Goal: Task Accomplishment & Management: Manage account settings

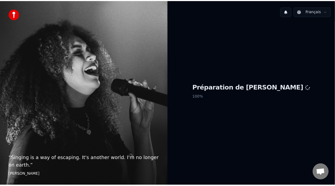
scroll to position [2, 0]
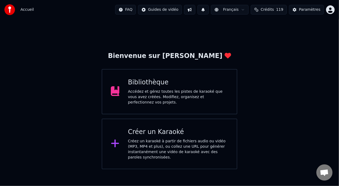
click at [196, 91] on div "Accédez et gérez toutes les pistes de karaoké que vous avez créées. Modifiez, o…" at bounding box center [178, 97] width 100 height 16
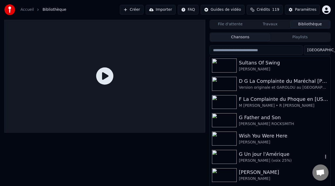
click at [260, 155] on div "G Un jour l'Amérique" at bounding box center [281, 154] width 84 height 8
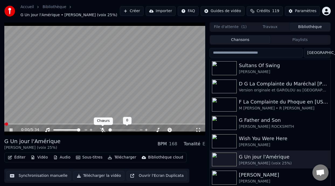
click at [103, 128] on icon at bounding box center [102, 130] width 5 height 4
click at [103, 129] on icon at bounding box center [102, 130] width 3 height 4
click at [103, 129] on icon at bounding box center [102, 130] width 5 height 4
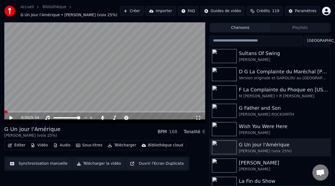
click at [4, 111] on span at bounding box center [5, 111] width 3 height 3
click at [10, 117] on icon at bounding box center [10, 118] width 3 height 4
click at [11, 117] on icon at bounding box center [10, 118] width 3 height 4
click at [11, 117] on icon at bounding box center [11, 117] width 3 height 3
click at [11, 117] on icon at bounding box center [10, 118] width 3 height 4
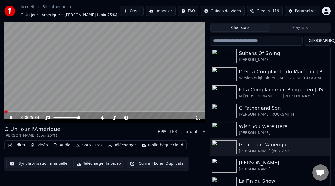
click at [4, 111] on span at bounding box center [5, 111] width 3 height 3
click at [11, 116] on icon at bounding box center [11, 117] width 3 height 3
click at [11, 118] on icon at bounding box center [11, 117] width 3 height 3
click at [12, 117] on icon at bounding box center [10, 118] width 3 height 4
click at [145, 61] on video at bounding box center [104, 66] width 201 height 113
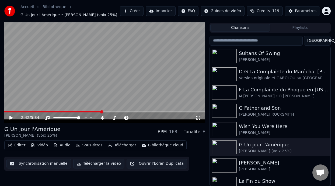
click at [21, 144] on button "Éditer" at bounding box center [17, 145] width 22 height 8
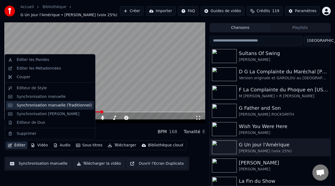
click at [71, 105] on div "Synchronisation manuelle (Traditionnel)" at bounding box center [54, 105] width 75 height 5
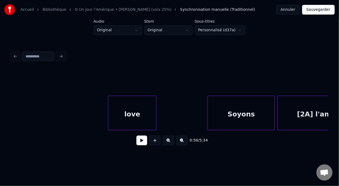
scroll to position [0, 9230]
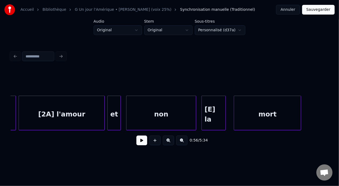
click at [51, 113] on div "[2A] l'amour" at bounding box center [62, 114] width 86 height 37
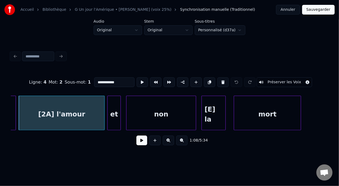
click at [94, 80] on input "**********" at bounding box center [114, 82] width 40 height 10
click at [61, 113] on div "[B] l'amour" at bounding box center [62, 114] width 86 height 37
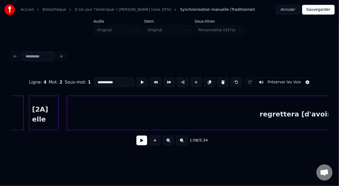
scroll to position [0, 7986]
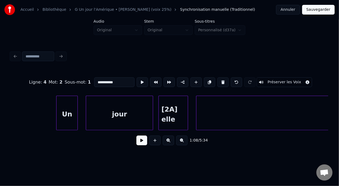
click at [170, 109] on div "[2A] elle" at bounding box center [173, 114] width 29 height 37
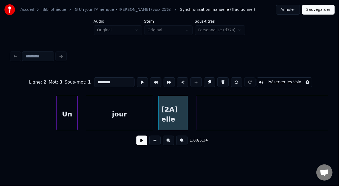
click at [94, 79] on input "*********" at bounding box center [114, 82] width 40 height 10
type input "********"
click at [138, 143] on button at bounding box center [142, 140] width 11 height 10
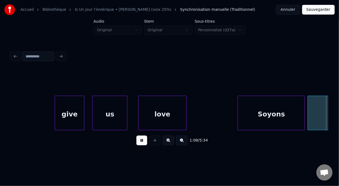
scroll to position [0, 9258]
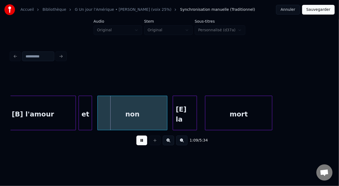
click at [138, 143] on button at bounding box center [142, 140] width 11 height 10
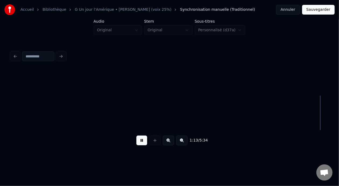
scroll to position [0, 9895]
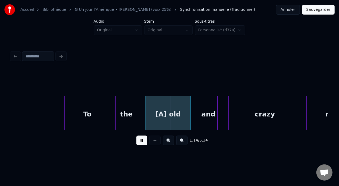
click at [138, 143] on button at bounding box center [142, 140] width 11 height 10
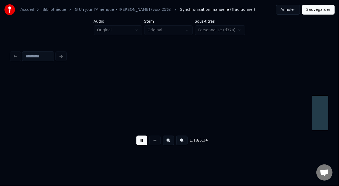
scroll to position [0, 10533]
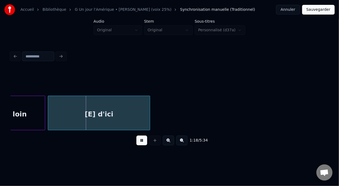
click at [138, 143] on button at bounding box center [142, 140] width 11 height 10
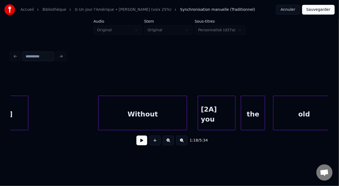
scroll to position [0, 11181]
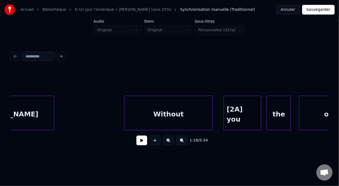
click at [240, 113] on div "[2A] you" at bounding box center [242, 114] width 37 height 37
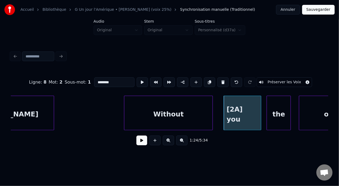
click at [94, 80] on input "********" at bounding box center [114, 82] width 40 height 10
type input "*******"
click at [137, 145] on button at bounding box center [142, 140] width 11 height 10
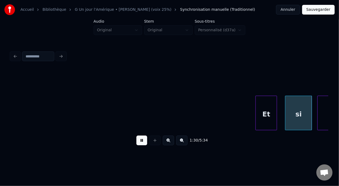
scroll to position [0, 12137]
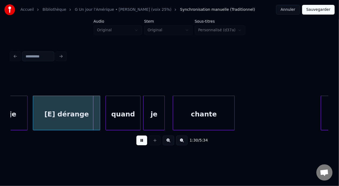
click at [139, 146] on div "1:30 / 5:34" at bounding box center [169, 140] width 309 height 12
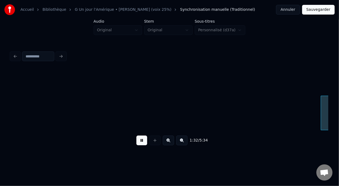
scroll to position [0, 12455]
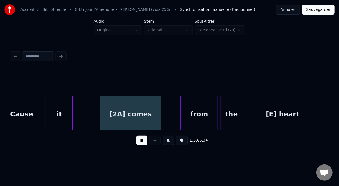
click at [139, 142] on button at bounding box center [142, 140] width 11 height 10
click at [121, 113] on div "[2A] comes" at bounding box center [130, 114] width 61 height 37
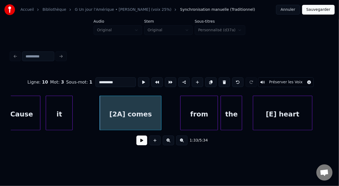
click at [96, 80] on input "**********" at bounding box center [116, 82] width 40 height 10
type input "*********"
click at [137, 145] on button at bounding box center [142, 140] width 11 height 10
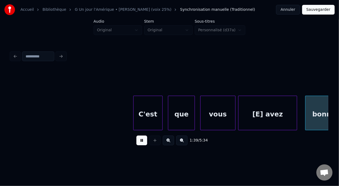
scroll to position [0, 13412]
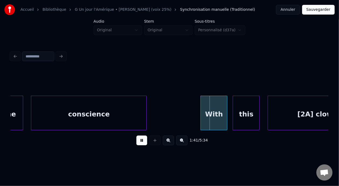
click at [138, 142] on button at bounding box center [142, 140] width 11 height 10
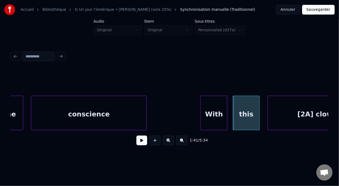
click at [302, 114] on div "[2A] clown" at bounding box center [317, 114] width 99 height 37
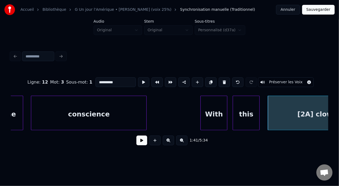
click at [96, 78] on input "**********" at bounding box center [116, 82] width 40 height 10
click at [96, 81] on input "**********" at bounding box center [116, 82] width 40 height 10
click at [96, 80] on input "**********" at bounding box center [116, 82] width 40 height 10
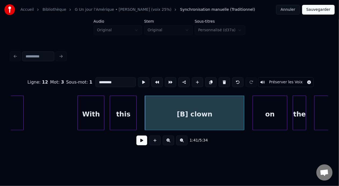
scroll to position [0, 13571]
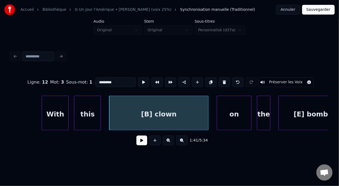
click at [153, 111] on div "[B] clown" at bounding box center [158, 114] width 99 height 37
type input "*********"
click at [139, 143] on button at bounding box center [142, 140] width 11 height 10
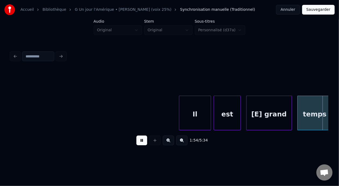
scroll to position [0, 15480]
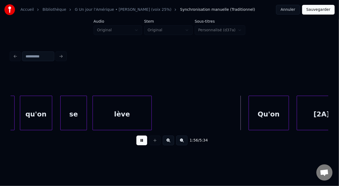
click at [139, 141] on button at bounding box center [142, 140] width 11 height 10
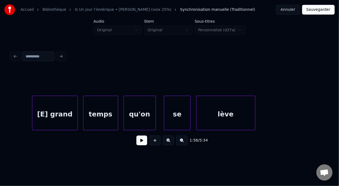
scroll to position [0, 15402]
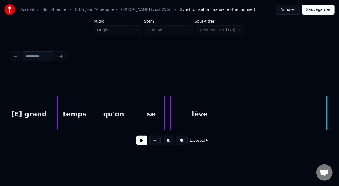
click at [138, 142] on button at bounding box center [142, 140] width 11 height 10
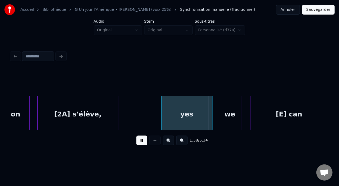
click at [138, 142] on button at bounding box center [142, 140] width 11 height 10
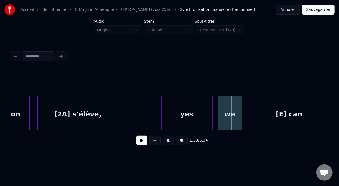
click at [74, 113] on div "[2A] s'élève," at bounding box center [78, 114] width 80 height 37
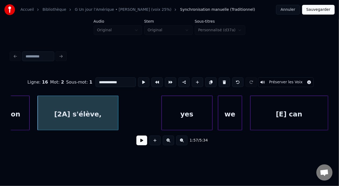
click at [96, 81] on input "**********" at bounding box center [116, 82] width 40 height 10
type input "**********"
click at [142, 142] on button at bounding box center [142, 140] width 11 height 10
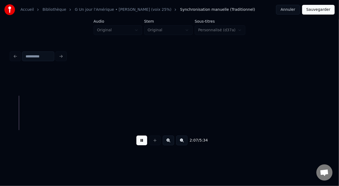
scroll to position [0, 17124]
click at [139, 142] on button at bounding box center [142, 140] width 11 height 10
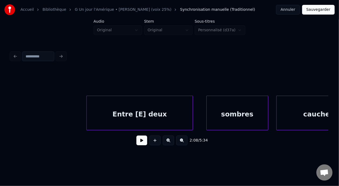
scroll to position [0, 19353]
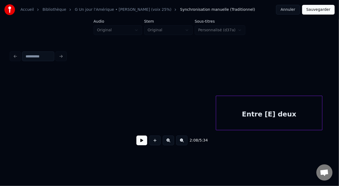
click at [254, 110] on div "Entre [E] deux" at bounding box center [269, 114] width 106 height 37
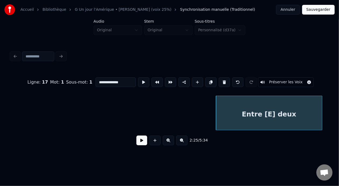
click at [139, 143] on button at bounding box center [142, 140] width 11 height 10
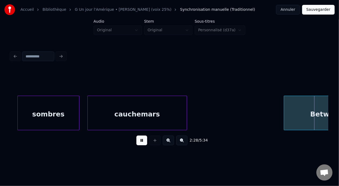
scroll to position [0, 19992]
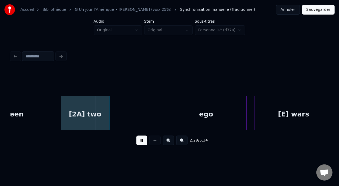
click at [139, 141] on button at bounding box center [142, 140] width 11 height 10
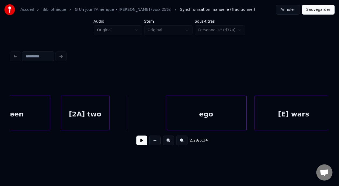
click at [78, 114] on div "[2A] two" at bounding box center [85, 114] width 48 height 37
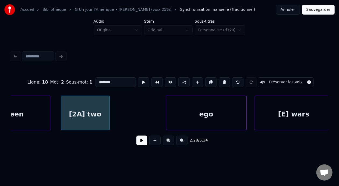
click at [96, 81] on input "********" at bounding box center [116, 82] width 40 height 10
type input "*******"
click at [141, 142] on button at bounding box center [142, 140] width 11 height 10
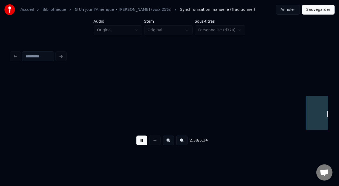
scroll to position [0, 21266]
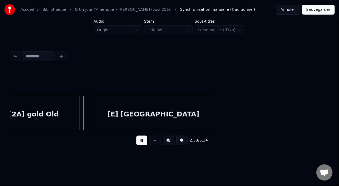
click at [141, 141] on button at bounding box center [142, 140] width 11 height 10
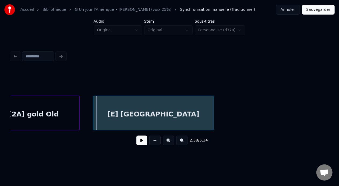
click at [17, 115] on div "[2A] gold Old" at bounding box center [33, 114] width 91 height 37
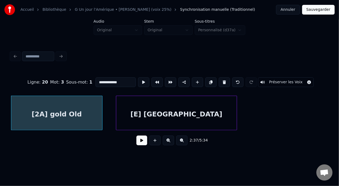
click at [96, 80] on input "**********" at bounding box center [116, 82] width 40 height 10
type input "**********"
click at [138, 144] on button at bounding box center [142, 140] width 11 height 10
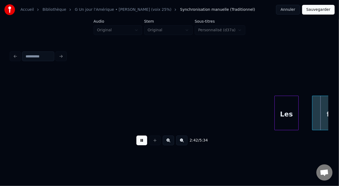
scroll to position [0, 21880]
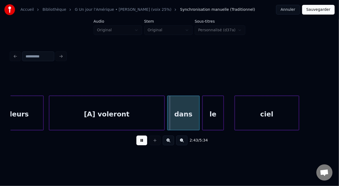
click at [144, 142] on button at bounding box center [142, 140] width 11 height 10
click at [137, 144] on button at bounding box center [142, 140] width 11 height 10
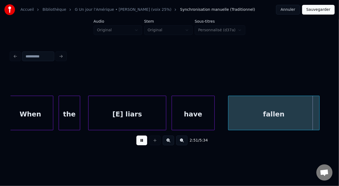
scroll to position [0, 23156]
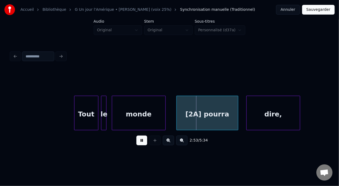
click at [139, 143] on button at bounding box center [142, 140] width 11 height 10
click at [200, 114] on div "[2A] pourra" at bounding box center [207, 114] width 61 height 37
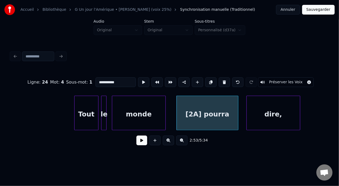
click at [96, 80] on input "**********" at bounding box center [116, 82] width 40 height 10
click at [96, 81] on input "**********" at bounding box center [116, 82] width 40 height 10
type input "**********"
click at [137, 144] on button at bounding box center [142, 140] width 11 height 10
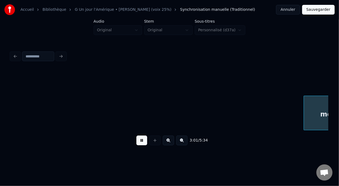
scroll to position [0, 24429]
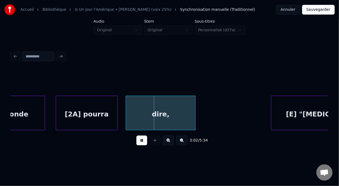
click at [137, 144] on button at bounding box center [142, 140] width 11 height 10
click at [84, 116] on div "[2A] pourra" at bounding box center [86, 114] width 61 height 37
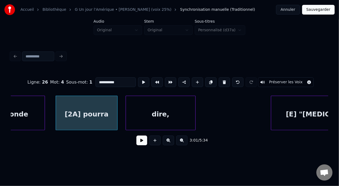
click at [96, 79] on input "**********" at bounding box center [116, 82] width 40 height 10
type input "**********"
click at [137, 144] on button at bounding box center [142, 140] width 11 height 10
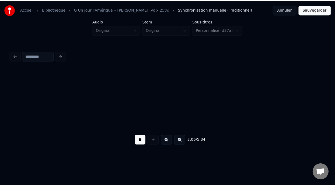
scroll to position [0, 25066]
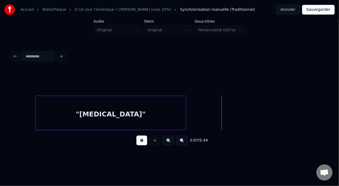
click at [137, 144] on button at bounding box center [142, 140] width 11 height 10
click at [320, 11] on button "Sauvegarder" at bounding box center [318, 10] width 33 height 10
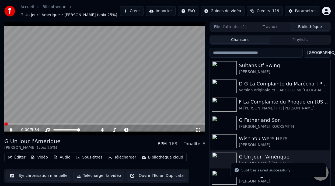
click at [11, 130] on icon at bounding box center [15, 130] width 12 height 4
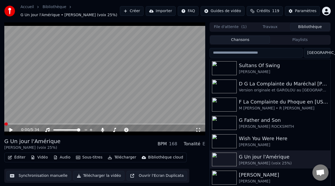
click at [11, 129] on icon at bounding box center [10, 130] width 3 height 4
click at [198, 129] on icon at bounding box center [197, 130] width 5 height 4
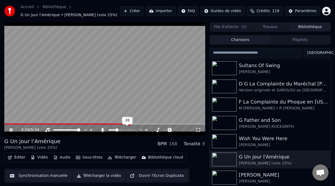
click at [116, 130] on span at bounding box center [113, 129] width 8 height 1
click at [115, 130] on span at bounding box center [115, 129] width 3 height 3
click at [11, 130] on icon at bounding box center [11, 129] width 3 height 3
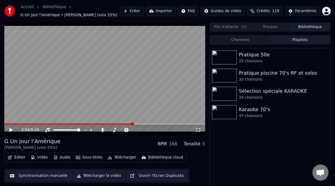
click at [302, 40] on button "Playlists" at bounding box center [300, 40] width 60 height 8
click at [260, 60] on div "22 chansons" at bounding box center [281, 60] width 84 height 5
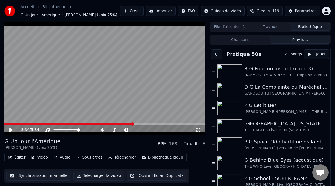
scroll to position [107, 0]
click at [277, 128] on div "THE EAGLES Live 1994 (voix 10%)" at bounding box center [283, 130] width 79 height 5
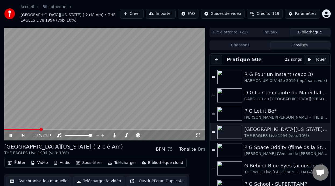
click at [40, 128] on span at bounding box center [41, 129] width 3 height 3
click at [123, 135] on span at bounding box center [124, 135] width 3 height 3
click at [11, 134] on icon at bounding box center [15, 135] width 12 height 4
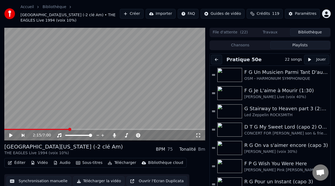
click at [303, 44] on button "Playlists" at bounding box center [300, 45] width 60 height 8
click at [293, 43] on button "Playlists" at bounding box center [300, 45] width 60 height 8
click at [220, 58] on button at bounding box center [216, 60] width 11 height 10
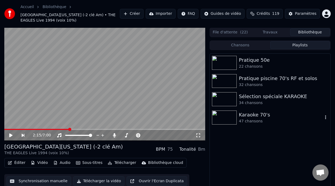
click at [257, 114] on div "Karaoke 70's" at bounding box center [281, 115] width 84 height 8
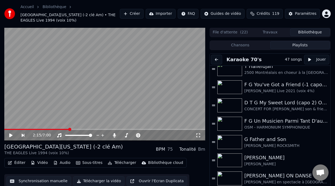
scroll to position [76, 0]
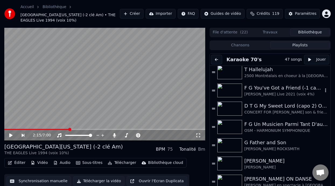
click at [280, 89] on div "F G You've Got a Friend (-1 capo 1)" at bounding box center [283, 88] width 79 height 8
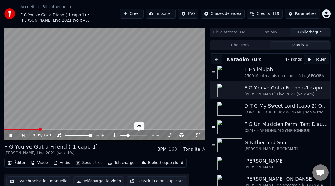
click at [127, 135] on span at bounding box center [127, 135] width 3 height 3
click at [18, 160] on button "Éditer" at bounding box center [17, 163] width 22 height 8
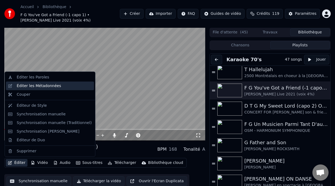
click at [57, 84] on div "Éditer les Métadonnées" at bounding box center [54, 85] width 75 height 5
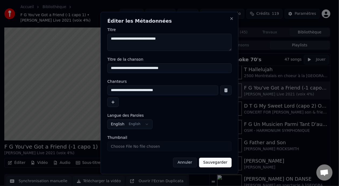
click at [162, 90] on input "**********" at bounding box center [162, 90] width 111 height 10
type input "**********"
click at [221, 161] on button "Sauvegarder" at bounding box center [215, 163] width 33 height 10
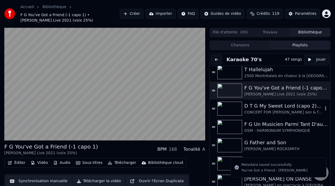
click at [285, 111] on div "CONCERT FOR [PERSON_NAME] son & friends (voix 10%]" at bounding box center [283, 112] width 79 height 5
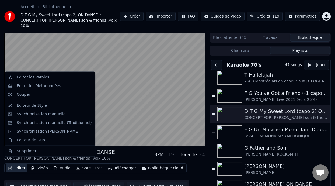
click at [20, 164] on button "Éditer" at bounding box center [17, 168] width 22 height 8
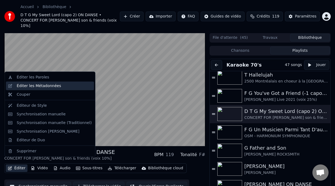
click at [53, 85] on div "Éditer les Métadonnées" at bounding box center [39, 85] width 44 height 5
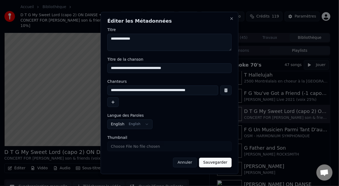
click at [207, 91] on input "**********" at bounding box center [162, 90] width 111 height 10
type input "**********"
click at [217, 164] on button "Sauvegarder" at bounding box center [215, 163] width 33 height 10
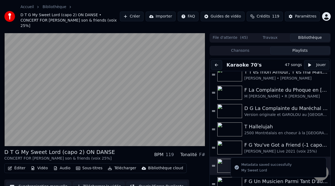
scroll to position [21, 0]
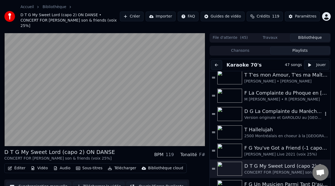
click at [281, 107] on div "D G La Complainte du Maréchal [PERSON_NAME] ON DANSE" at bounding box center [283, 111] width 79 height 8
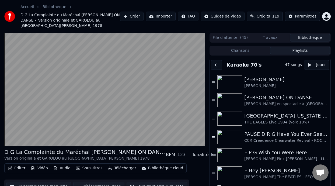
scroll to position [161, 0]
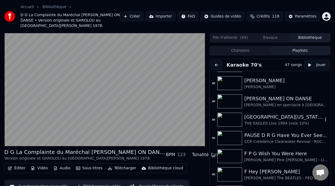
click at [264, 114] on div "[GEOGRAPHIC_DATA][US_STATE] (-2 clé Am)" at bounding box center [283, 117] width 79 height 8
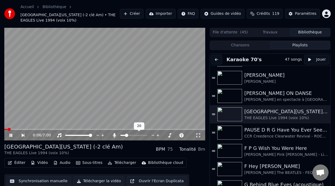
click at [125, 134] on span at bounding box center [126, 135] width 3 height 3
click at [101, 148] on div "[GEOGRAPHIC_DATA][US_STATE] (-2 clé Am) THE EAGLES Live 1994 (voix 10%) BPM 75 …" at bounding box center [104, 149] width 201 height 13
click at [130, 135] on span at bounding box center [130, 135] width 3 height 3
click at [131, 135] on span at bounding box center [131, 135] width 3 height 3
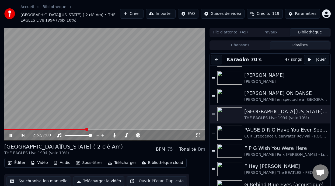
click at [11, 135] on icon at bounding box center [10, 135] width 3 height 3
click at [49, 129] on span at bounding box center [26, 129] width 45 height 1
click at [11, 134] on icon at bounding box center [10, 135] width 3 height 4
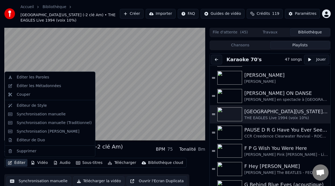
click at [18, 162] on button "Éditer" at bounding box center [17, 163] width 22 height 8
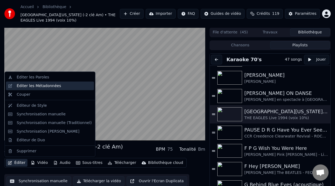
click at [59, 88] on div "Éditer les Métadonnées" at bounding box center [54, 85] width 75 height 5
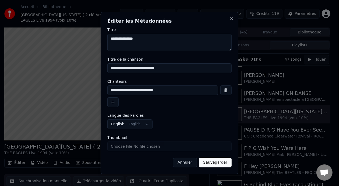
click at [160, 90] on input "**********" at bounding box center [162, 90] width 111 height 10
type input "**********"
click at [221, 160] on button "Sauvegarder" at bounding box center [215, 163] width 33 height 10
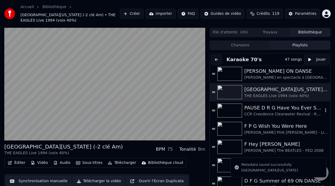
scroll to position [190, 0]
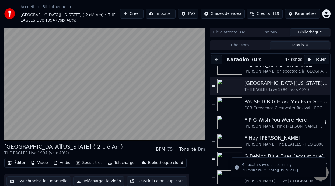
click at [280, 121] on div "F P G Wish You Were Here" at bounding box center [283, 120] width 79 height 8
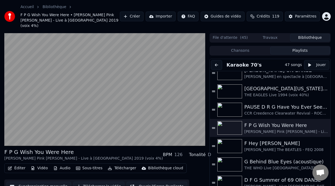
click at [125, 148] on div "F P G Wish You Were Here [PERSON_NAME] Pink [PERSON_NAME] - Live à [GEOGRAPHIC_…" at bounding box center [104, 154] width 201 height 13
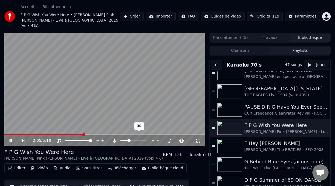
click at [128, 139] on span at bounding box center [128, 140] width 3 height 3
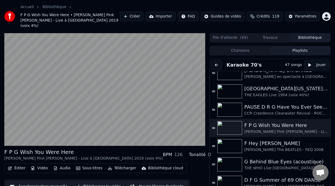
click at [21, 164] on button "Éditer" at bounding box center [17, 168] width 22 height 8
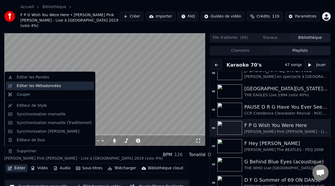
click at [53, 86] on div "Éditer les Métadonnées" at bounding box center [39, 85] width 44 height 5
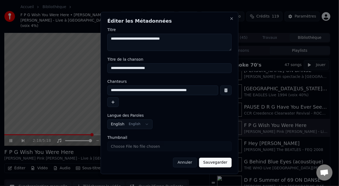
click at [205, 91] on input "**********" at bounding box center [162, 90] width 111 height 10
type input "**********"
click at [220, 162] on button "Sauvegarder" at bounding box center [215, 163] width 33 height 10
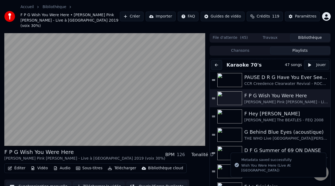
scroll to position [218, 0]
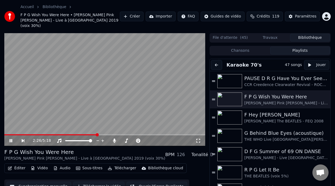
click at [10, 138] on icon at bounding box center [15, 140] width 12 height 4
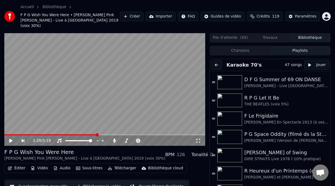
scroll to position [287, 0]
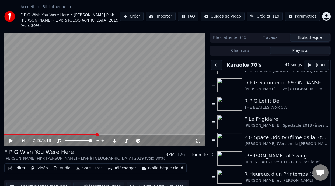
click at [196, 171] on div "Éditer Vidéo Audio Sous-titres Télécharger Bibliothèque cloud Synchronisation m…" at bounding box center [104, 178] width 201 height 30
click at [264, 98] on div "R P G Let It Be" at bounding box center [283, 101] width 79 height 8
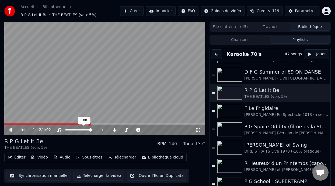
click at [77, 129] on span at bounding box center [78, 129] width 27 height 1
click at [61, 130] on icon at bounding box center [59, 130] width 4 height 4
click at [61, 130] on icon at bounding box center [59, 130] width 5 height 4
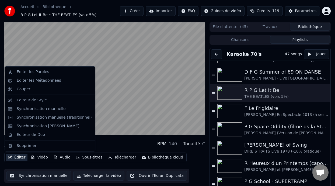
click at [17, 157] on button "Éditer" at bounding box center [17, 157] width 22 height 8
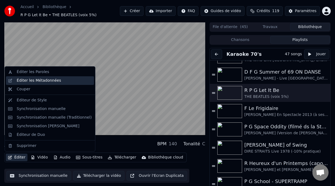
click at [63, 80] on div "Éditer les Métadonnées" at bounding box center [54, 80] width 75 height 5
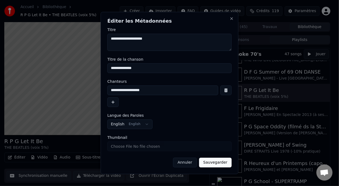
click at [144, 89] on input "**********" at bounding box center [162, 90] width 111 height 10
type input "**********"
click at [219, 166] on button "Sauvegarder" at bounding box center [215, 163] width 33 height 10
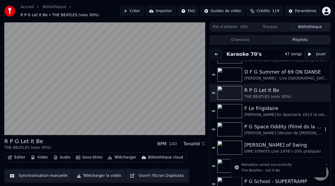
click at [289, 130] on div "[PERSON_NAME] (Version de [PERSON_NAME]) voix 5%" at bounding box center [283, 132] width 79 height 5
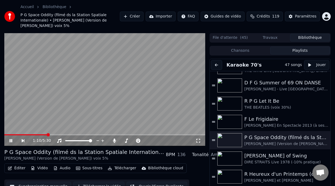
click at [20, 167] on button "Éditer" at bounding box center [17, 168] width 22 height 8
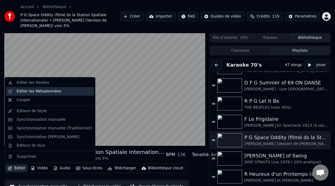
click at [60, 90] on div "Éditer les Métadonnées" at bounding box center [54, 91] width 75 height 5
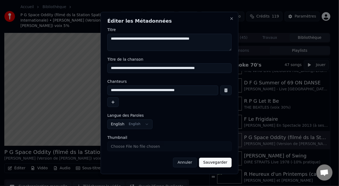
click at [189, 91] on input "**********" at bounding box center [162, 90] width 111 height 10
type input "**********"
click at [221, 161] on button "Sauvegarder" at bounding box center [215, 163] width 33 height 10
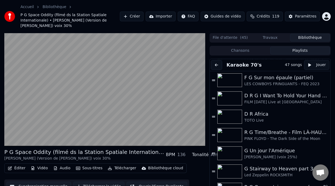
scroll to position [613, 0]
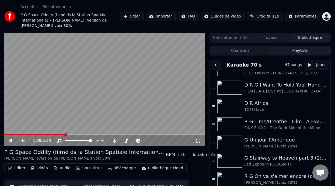
click at [10, 139] on icon at bounding box center [10, 140] width 3 height 3
